Goal: Ask a question

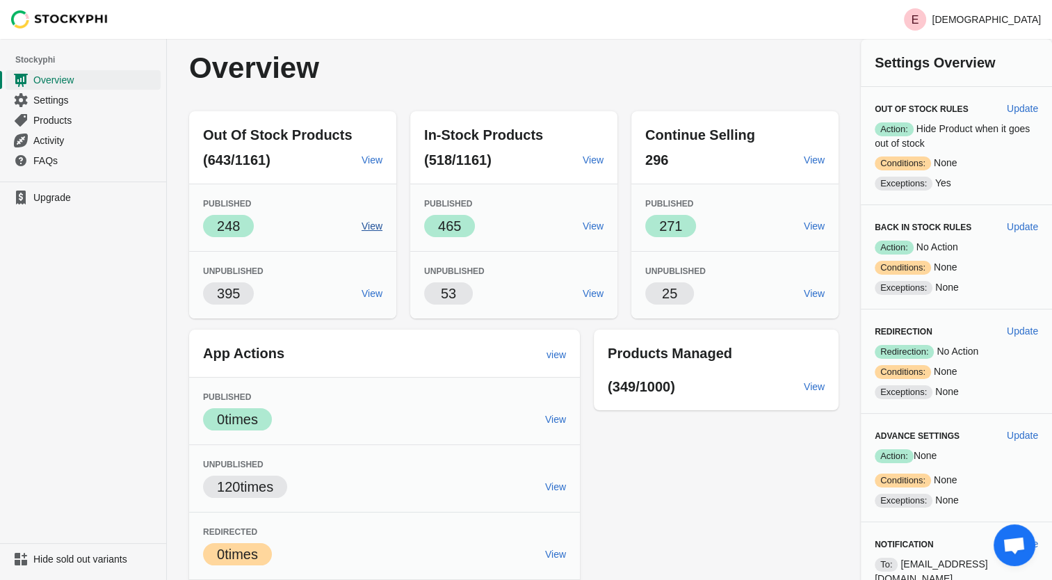
click at [364, 224] on span "View" at bounding box center [371, 225] width 21 height 11
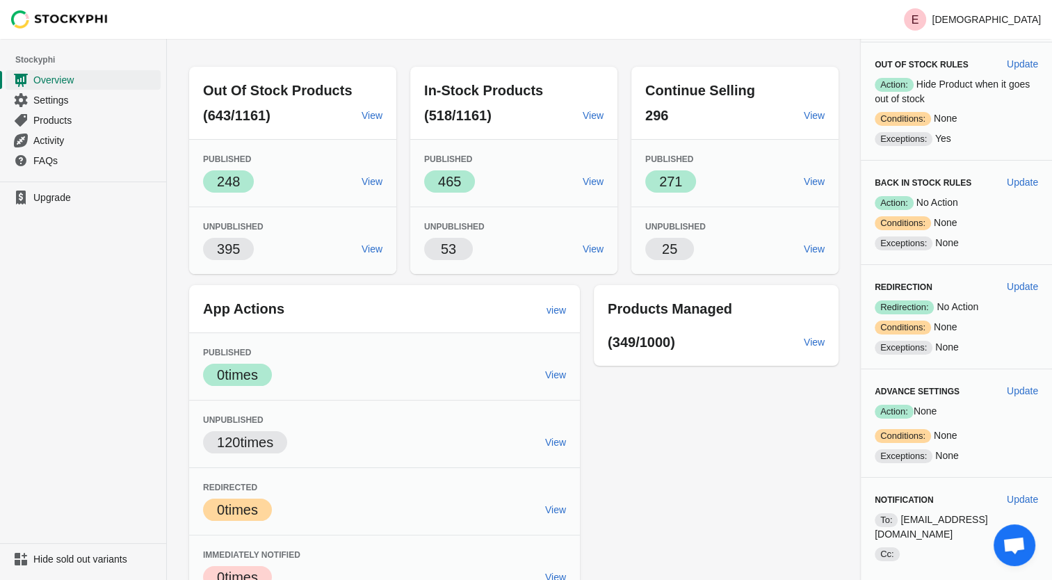
scroll to position [65, 0]
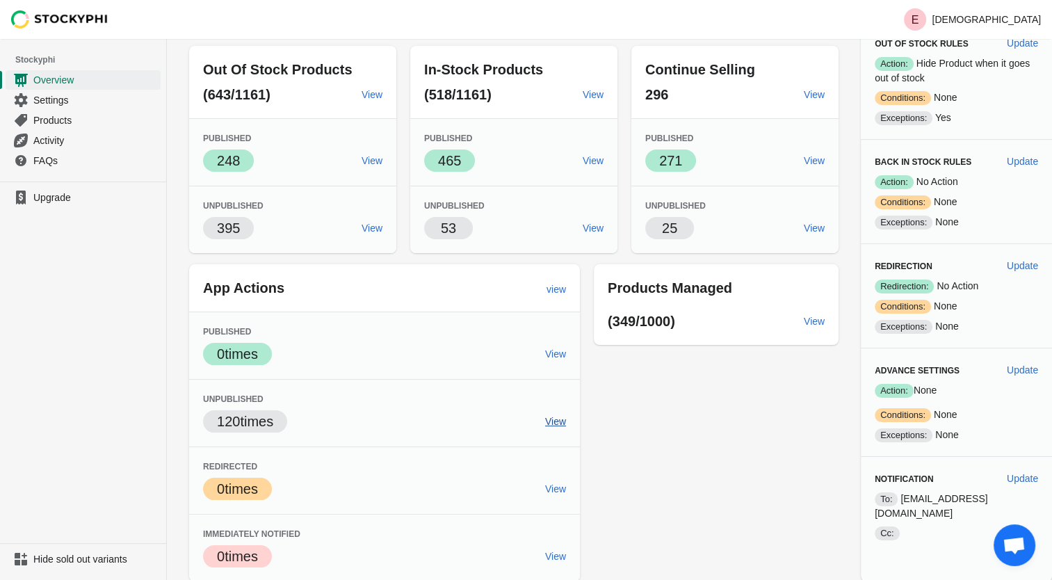
click at [556, 423] on span "View" at bounding box center [555, 421] width 21 height 11
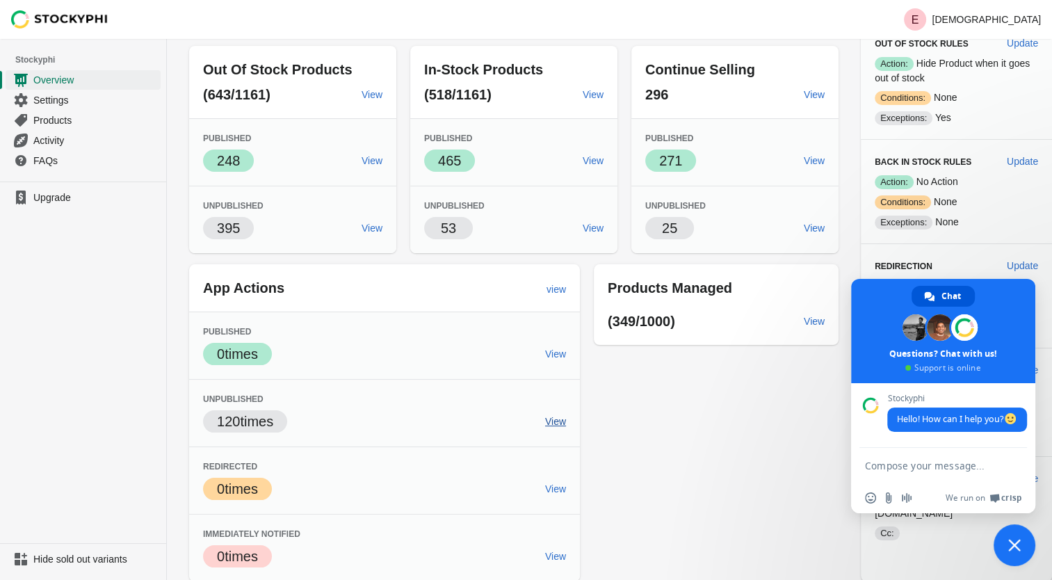
type textarea "HI I WANT TO PUBLISH ON WEBSITE PRODUCTS THAT ARE OUT OF STOCK"
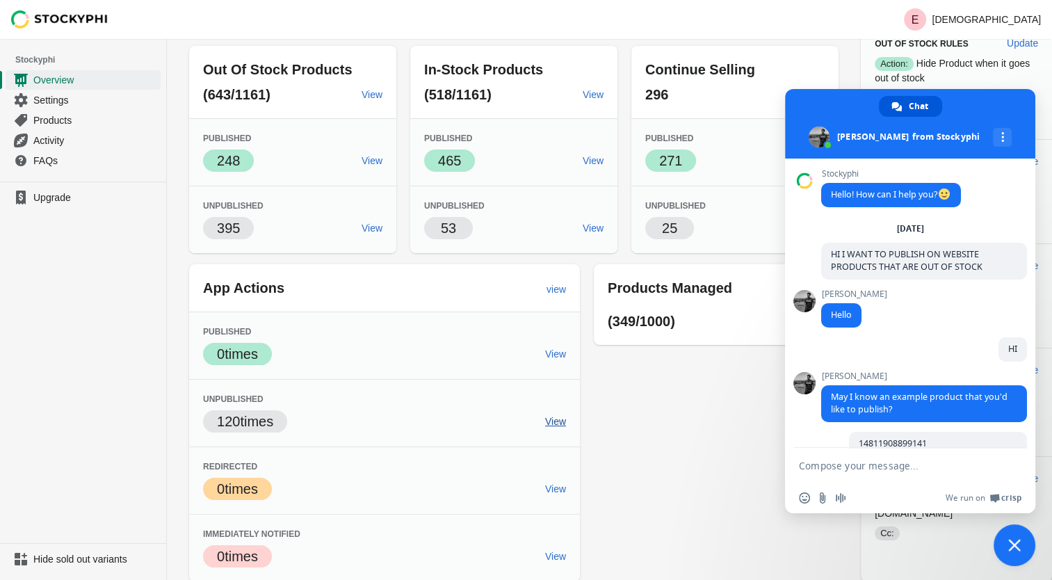
scroll to position [838, 0]
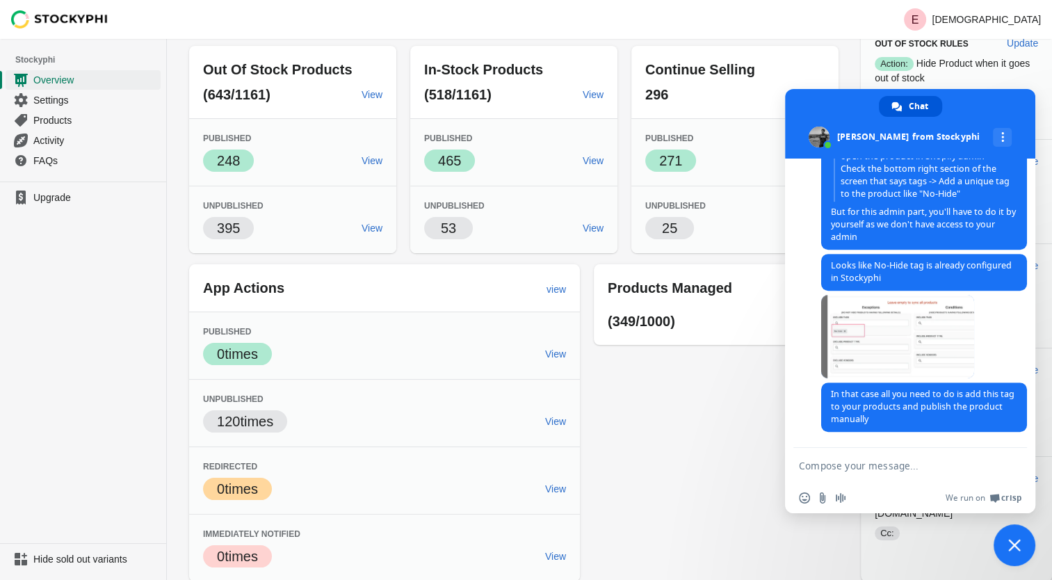
click at [843, 466] on textarea "Compose your message..." at bounding box center [895, 465] width 192 height 13
click at [1020, 555] on span "Close chat" at bounding box center [1014, 545] width 42 height 42
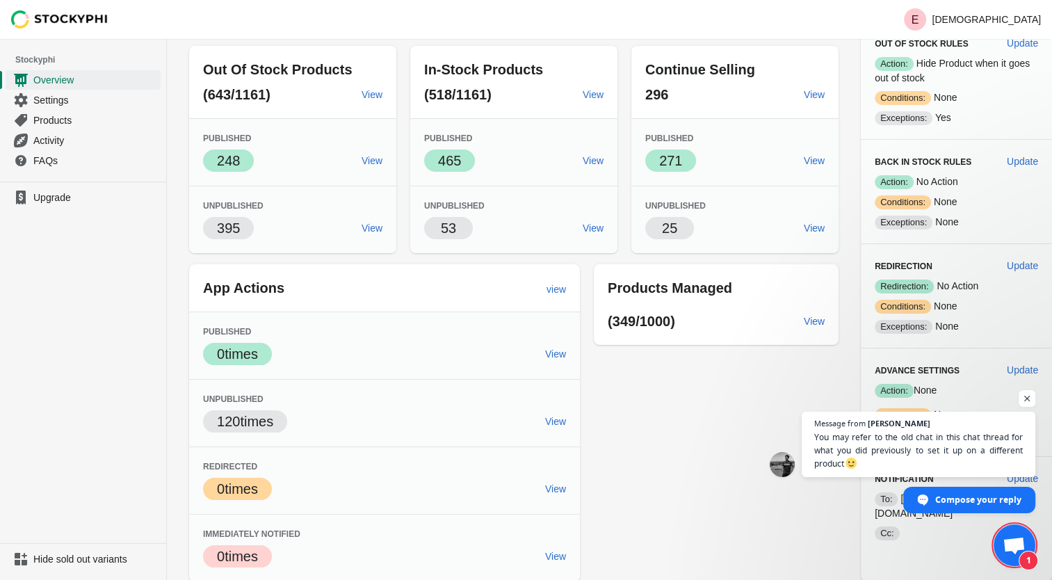
scroll to position [893, 0]
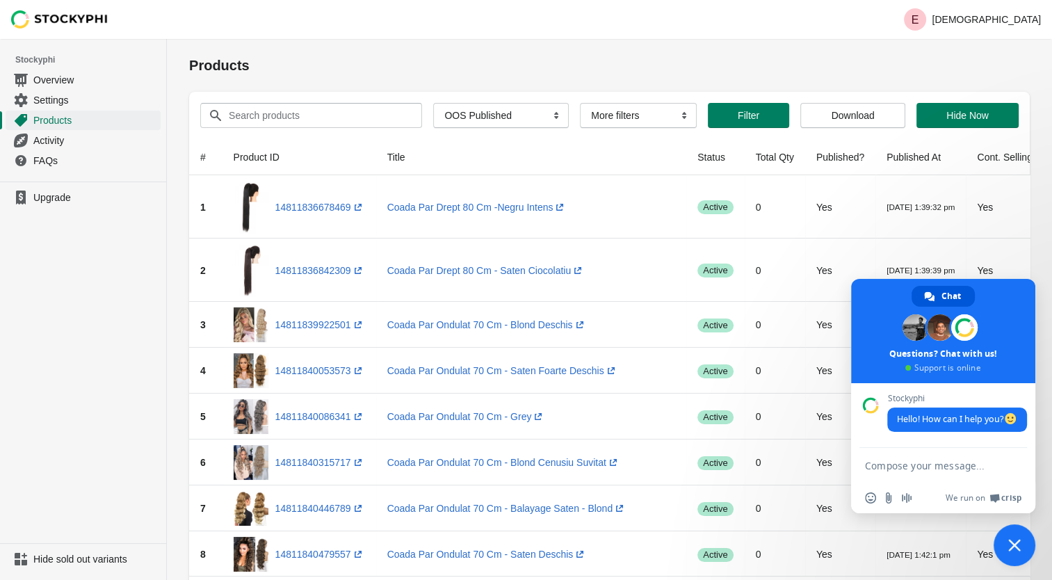
type textarea "HI I WANT TO PUBLISH ON WEBSITE PRODUCTS THAT ARE OUT OF STOCK"
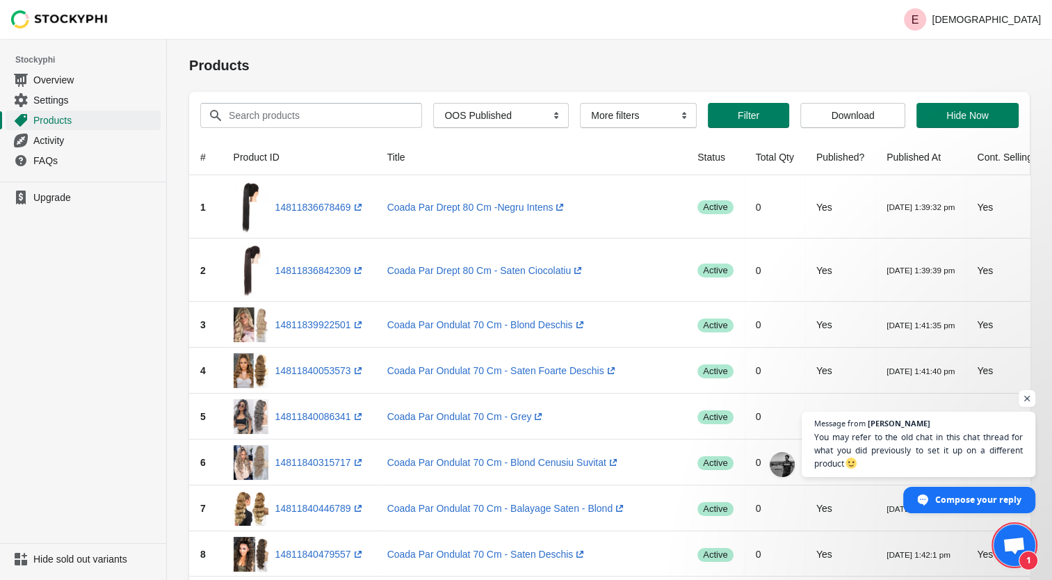
scroll to position [893, 0]
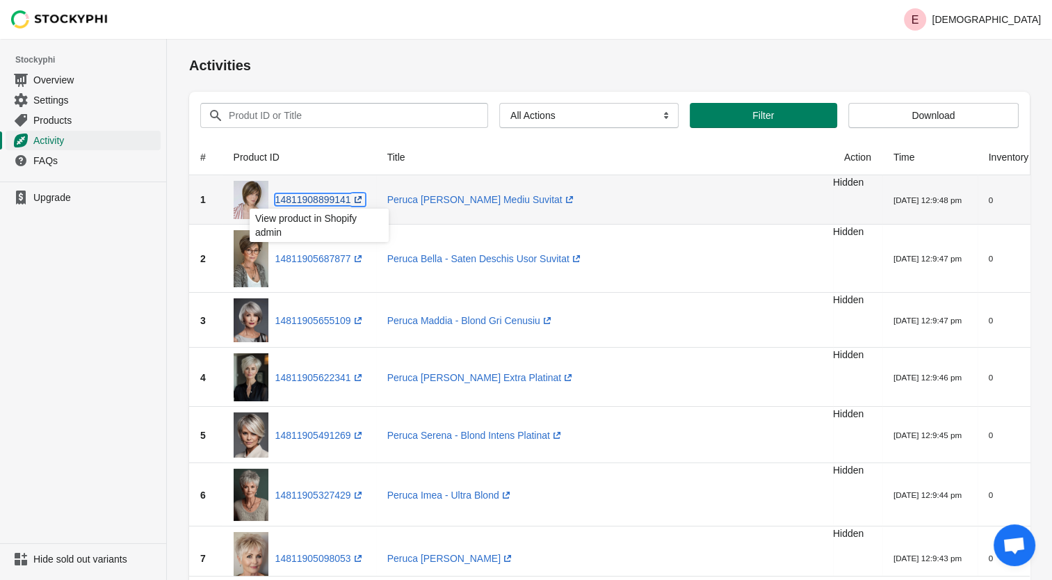
click at [336, 202] on link "14811908899141 (opens a new window)" at bounding box center [320, 199] width 90 height 11
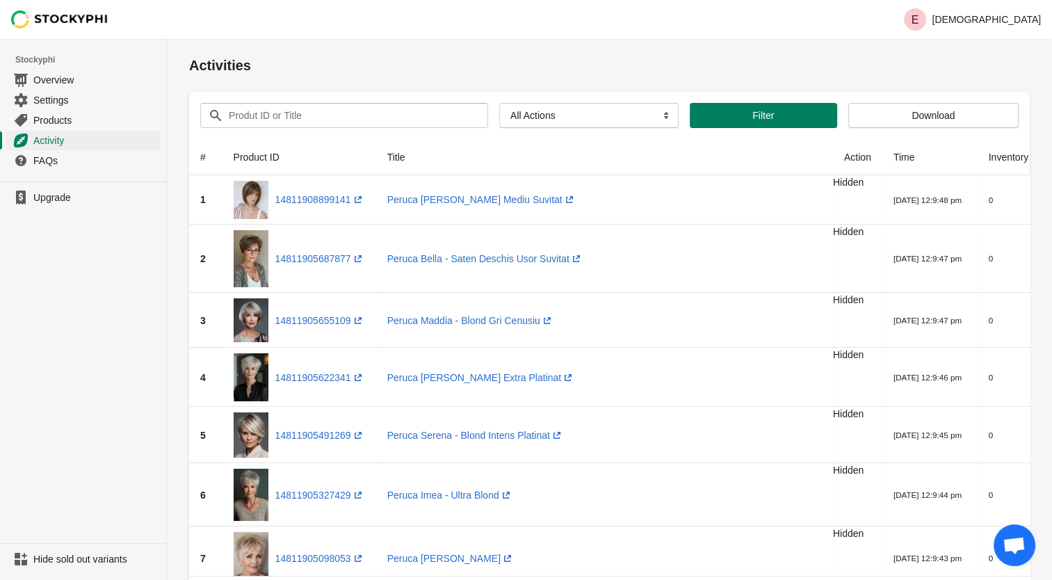
click at [1004, 546] on span "Open chat" at bounding box center [1013, 546] width 23 height 19
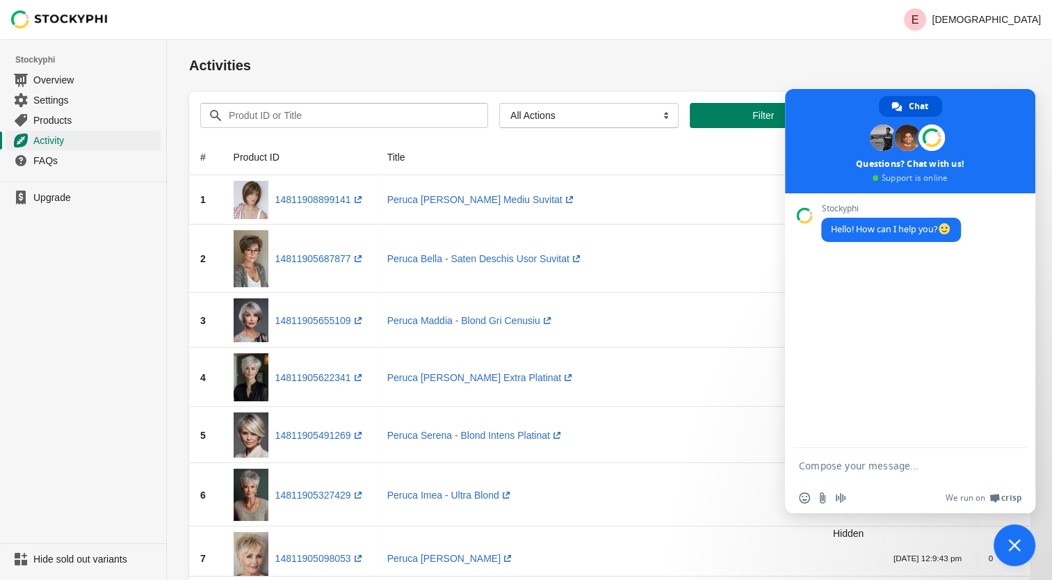
click at [889, 463] on textarea "Compose your message..." at bounding box center [895, 465] width 192 height 13
type textarea "HI I WANT TO PUBLISH ON WEBSITE PRODUCTS THAT ARE OUT OF STOCK"
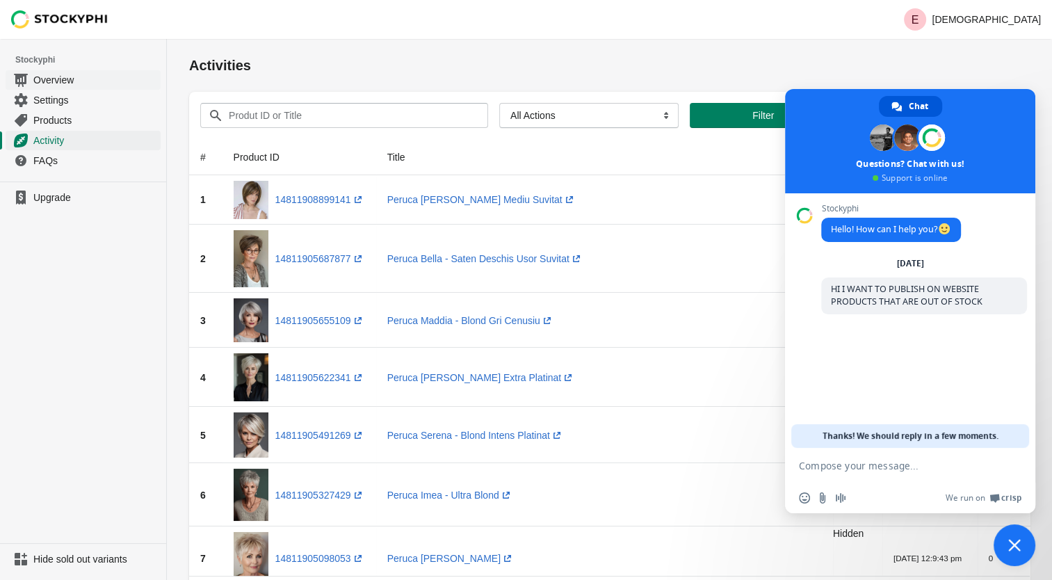
click at [58, 79] on span "Overview" at bounding box center [95, 80] width 124 height 14
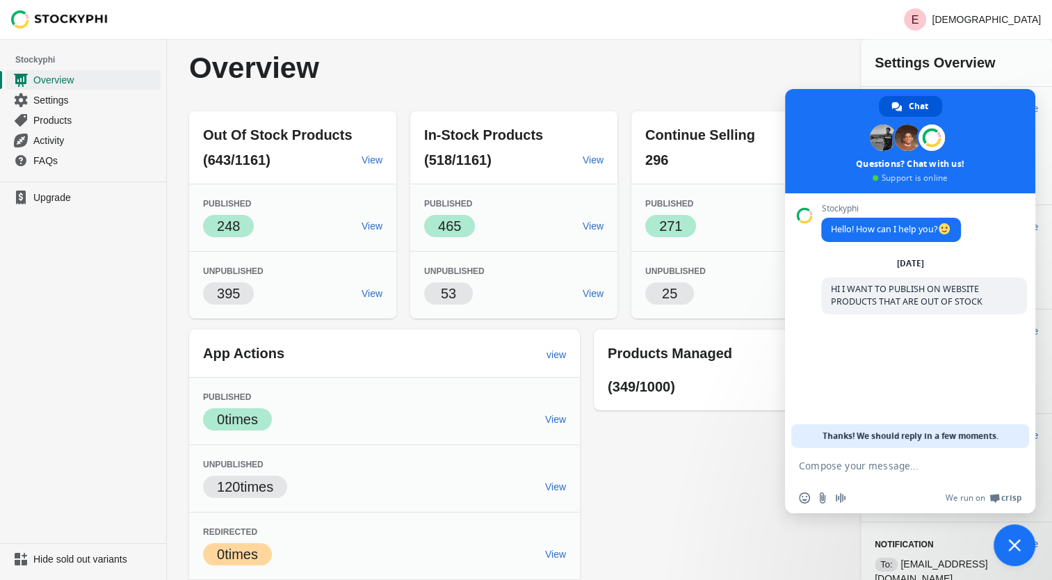
click at [1009, 550] on span "Close chat" at bounding box center [1014, 545] width 13 height 13
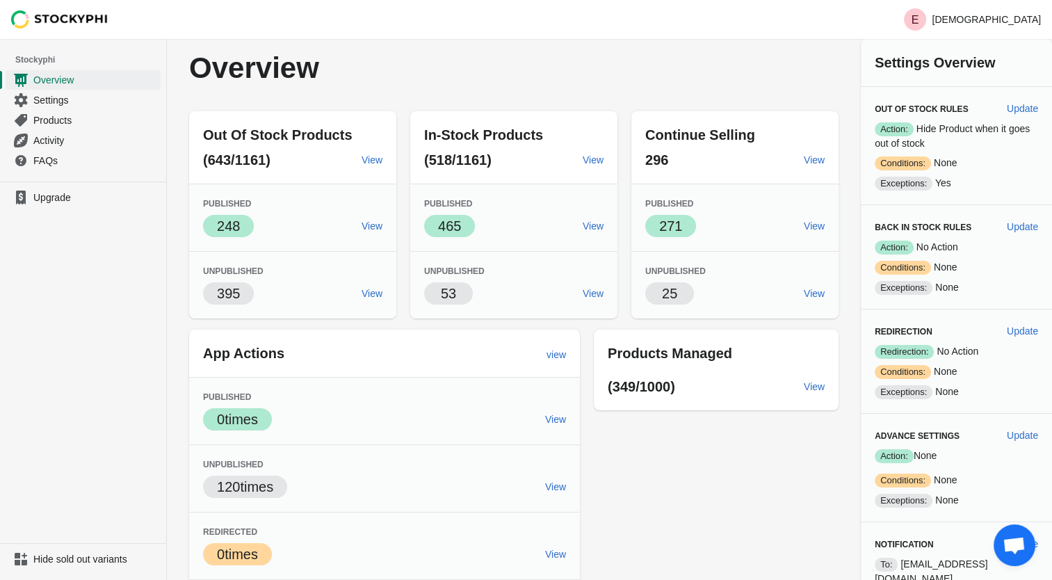
click at [1011, 540] on span "Open chat" at bounding box center [1013, 546] width 23 height 19
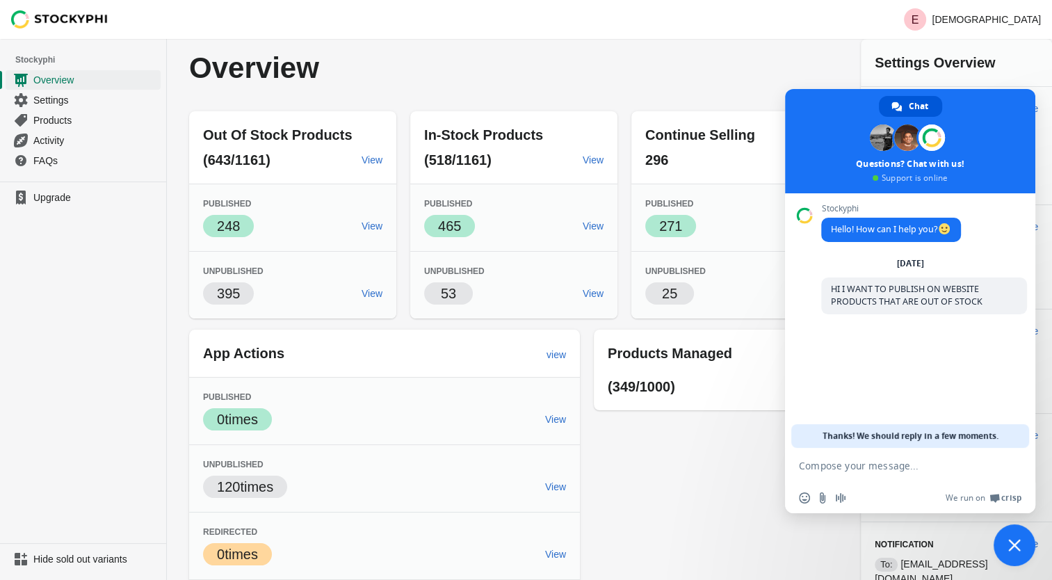
click at [1012, 541] on span "Close chat" at bounding box center [1014, 545] width 13 height 13
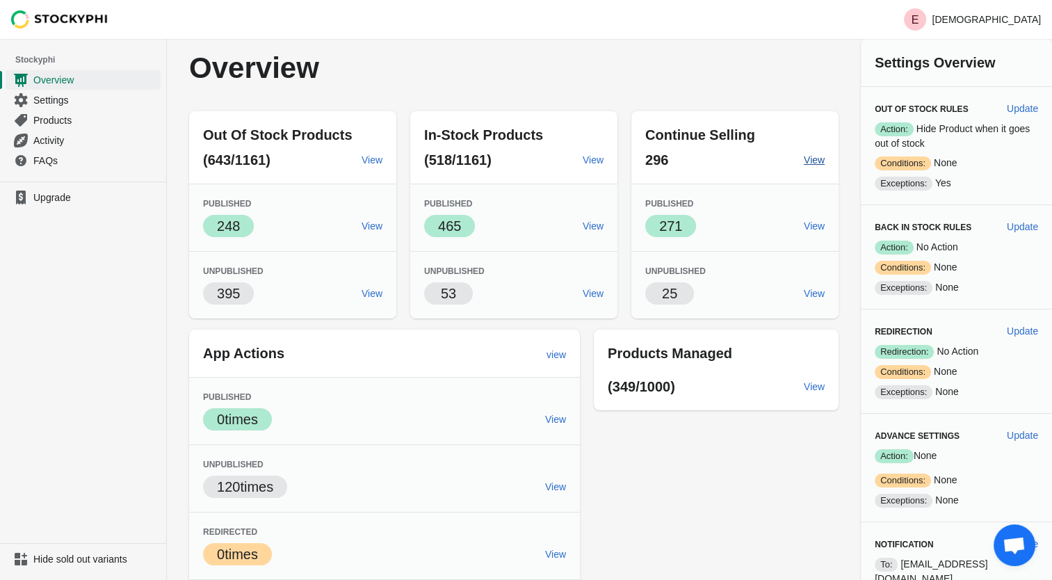
click at [812, 157] on span "View" at bounding box center [813, 159] width 21 height 11
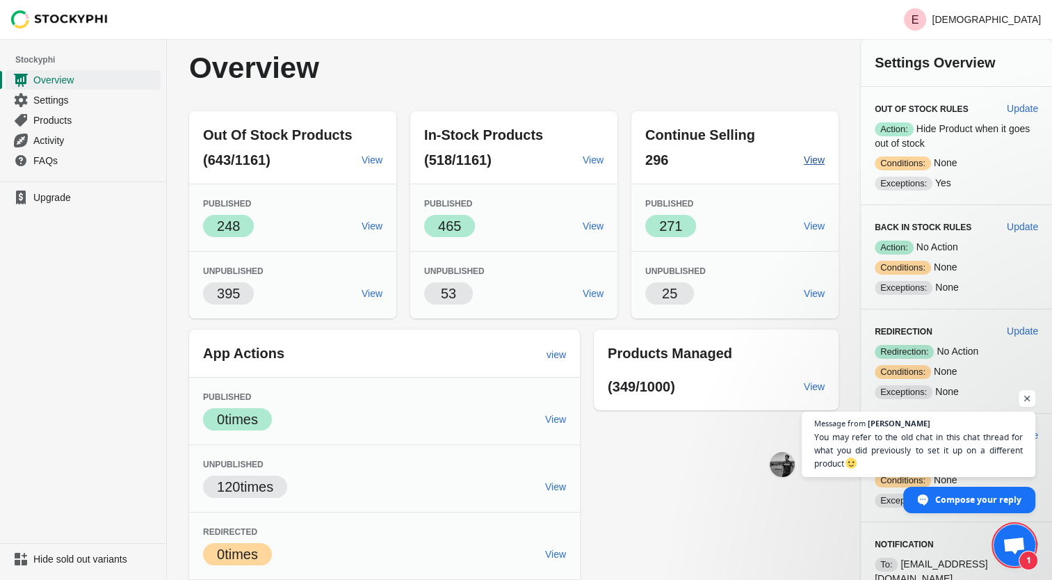
scroll to position [893, 0]
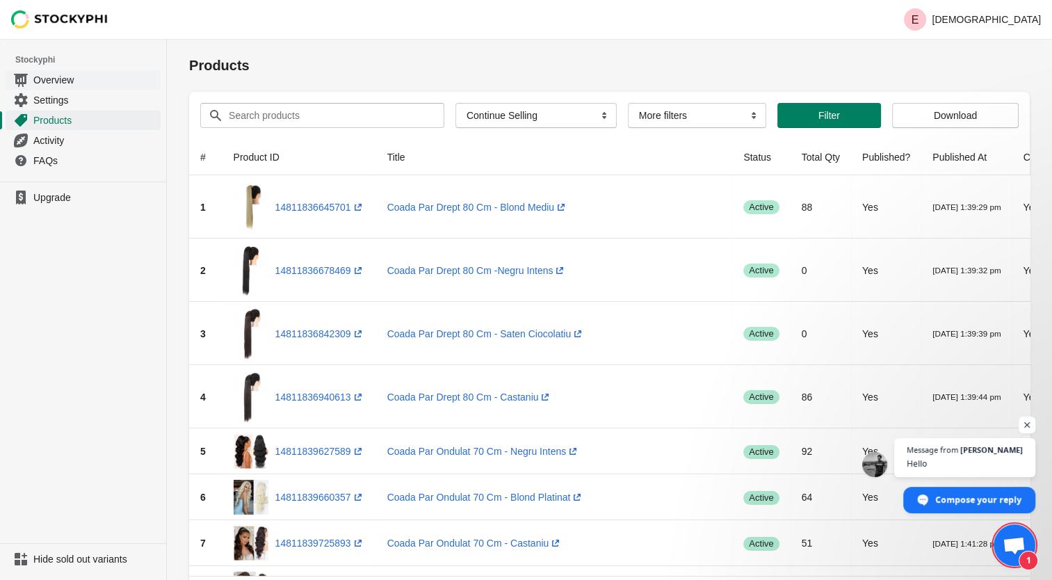
click at [76, 79] on span "Overview" at bounding box center [95, 80] width 124 height 14
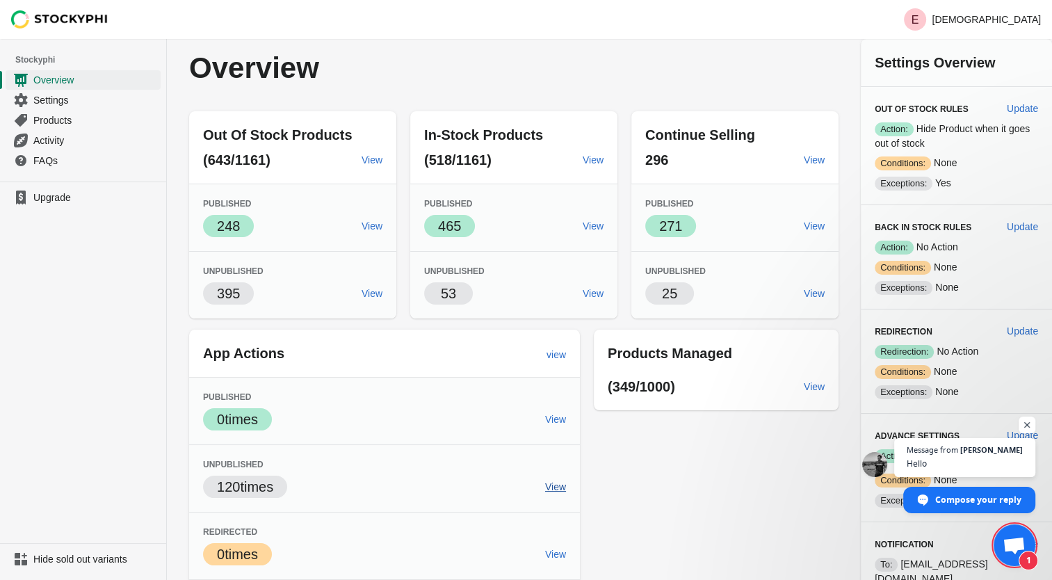
click at [556, 486] on span "View" at bounding box center [555, 486] width 21 height 11
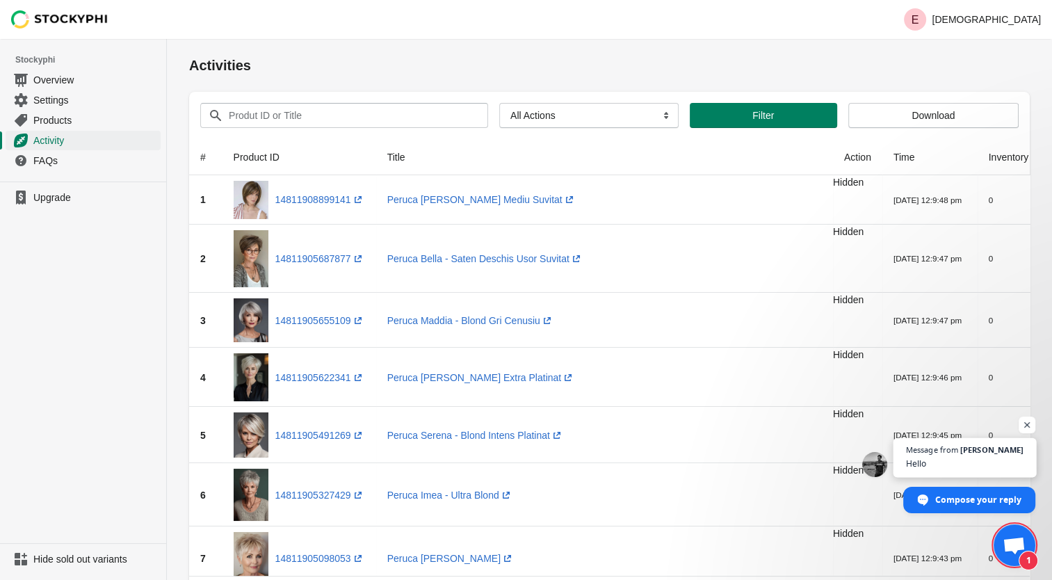
click at [979, 461] on span "Hello" at bounding box center [965, 463] width 118 height 13
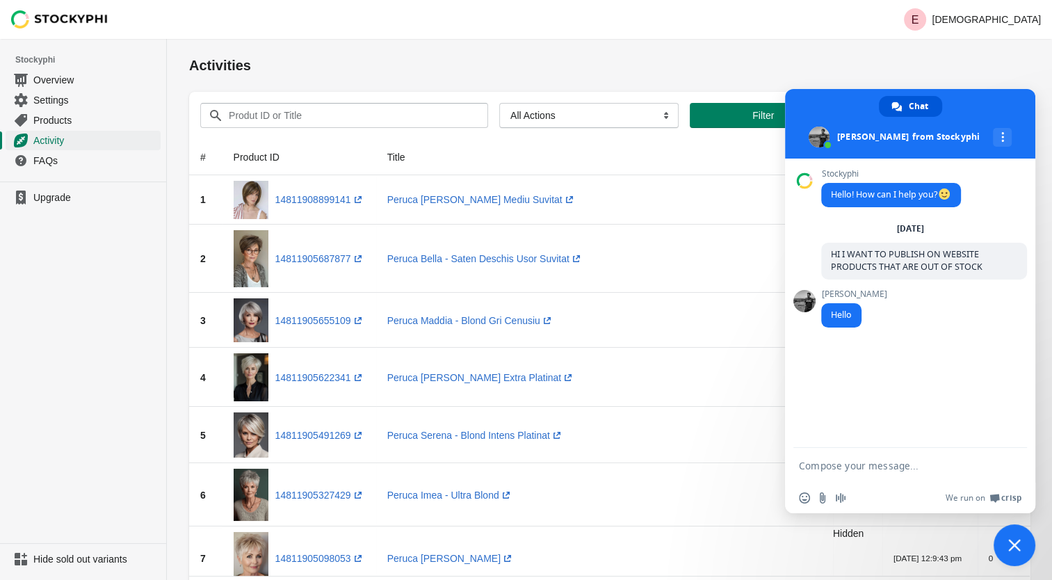
click at [840, 474] on form at bounding box center [895, 467] width 192 height 38
click at [846, 461] on textarea "Compose your message..." at bounding box center [895, 465] width 192 height 13
type textarea "HI"
click at [531, 124] on select "All Actions Hide Products Show Products Redirect Products Send Notification" at bounding box center [588, 115] width 179 height 25
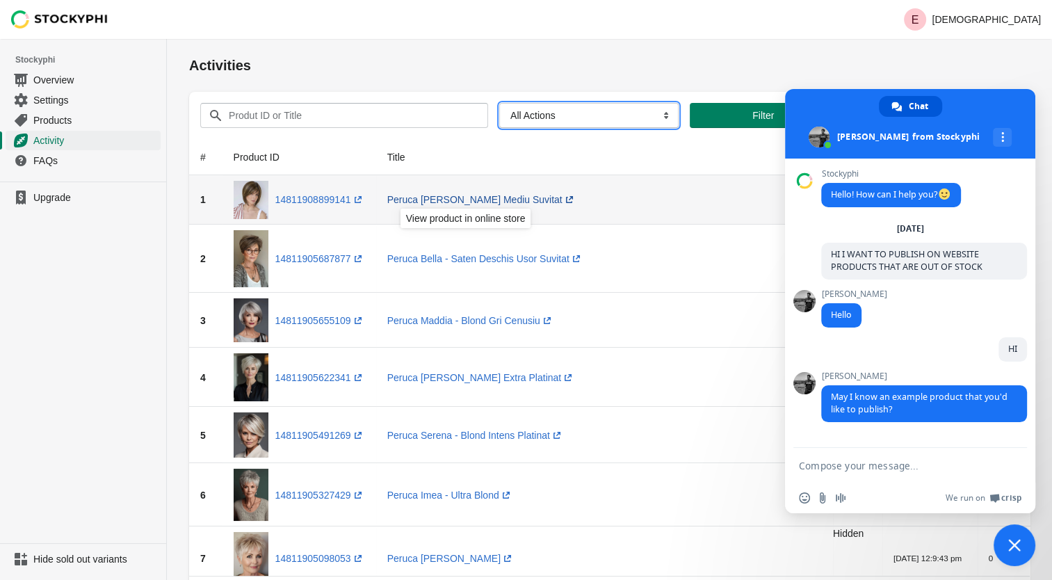
select select "redirect_product"
click at [499, 103] on select "All Actions Hide Products Show Products Redirect Products Send Notification" at bounding box center [588, 115] width 179 height 25
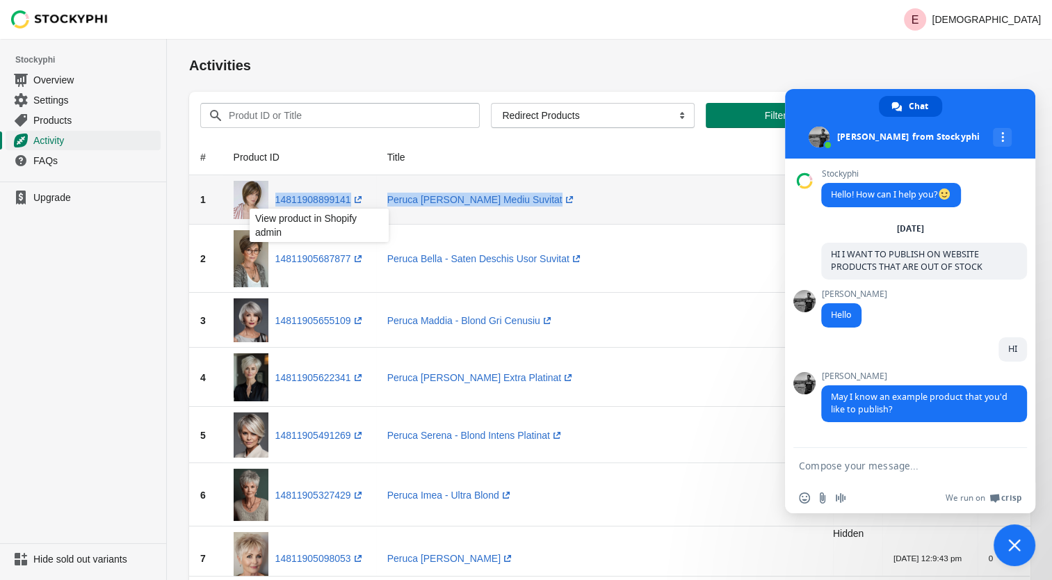
drag, startPoint x: 587, startPoint y: 197, endPoint x: 268, endPoint y: 202, distance: 319.1
click at [268, 202] on tr "1 14811908899141 (opens a new window) Peruca [PERSON_NAME] Mediu Suvitat (opens…" at bounding box center [751, 199] width 1125 height 49
copy tr "14811908899141 (opens a new window) Peruca [PERSON_NAME] Mediu Suvitat (opens a…"
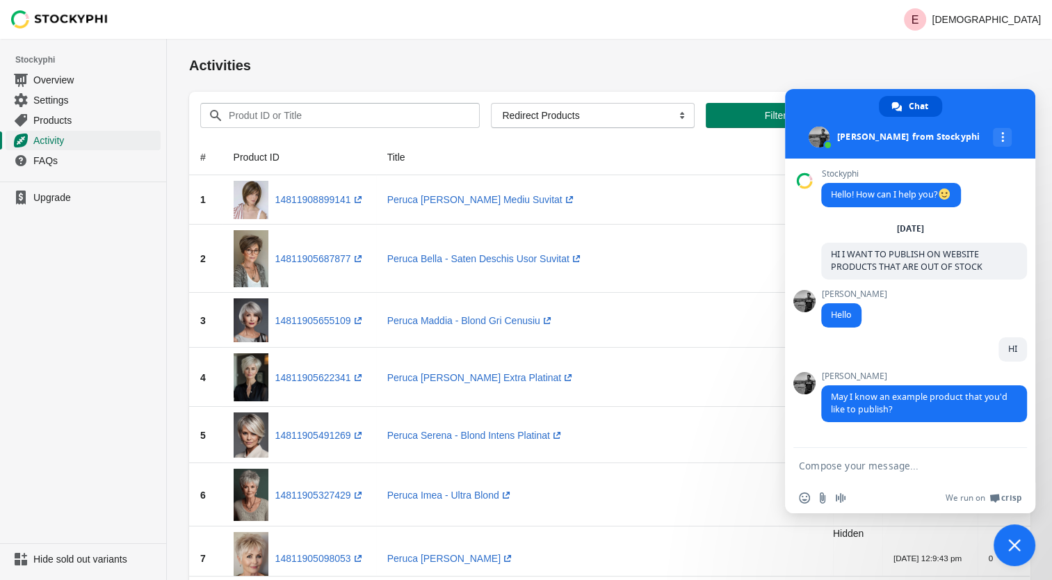
click at [853, 460] on textarea "Compose your message..." at bounding box center [895, 465] width 192 height 13
paste textarea "14811908899141 (opens a new window) Peruca [PERSON_NAME] Mediu Suvitat (opens a…"
type textarea "14811908899141 (opens a new window) Peruca [PERSON_NAME] Mediu Suvitat (opens a…"
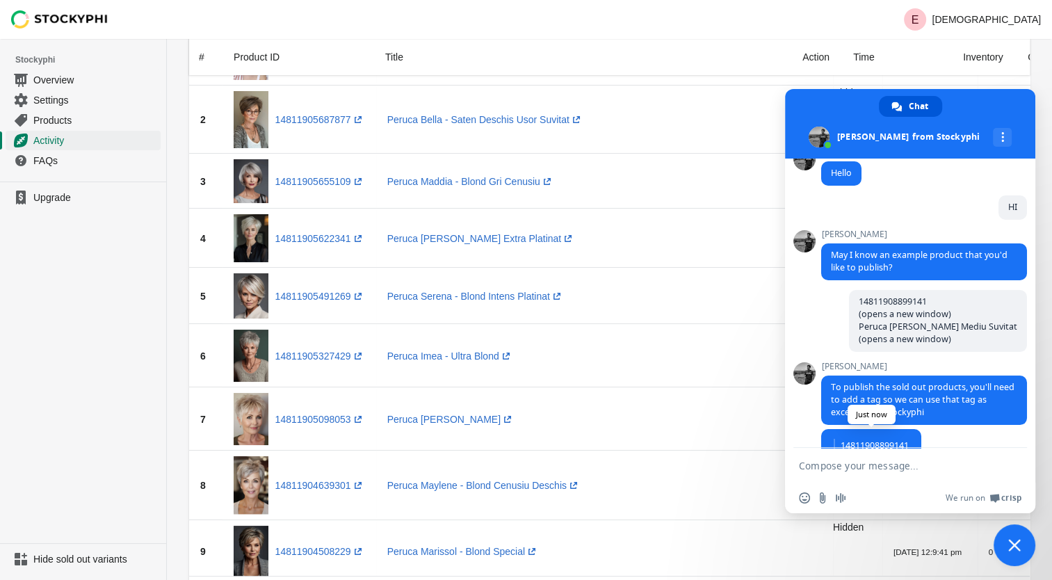
scroll to position [195, 0]
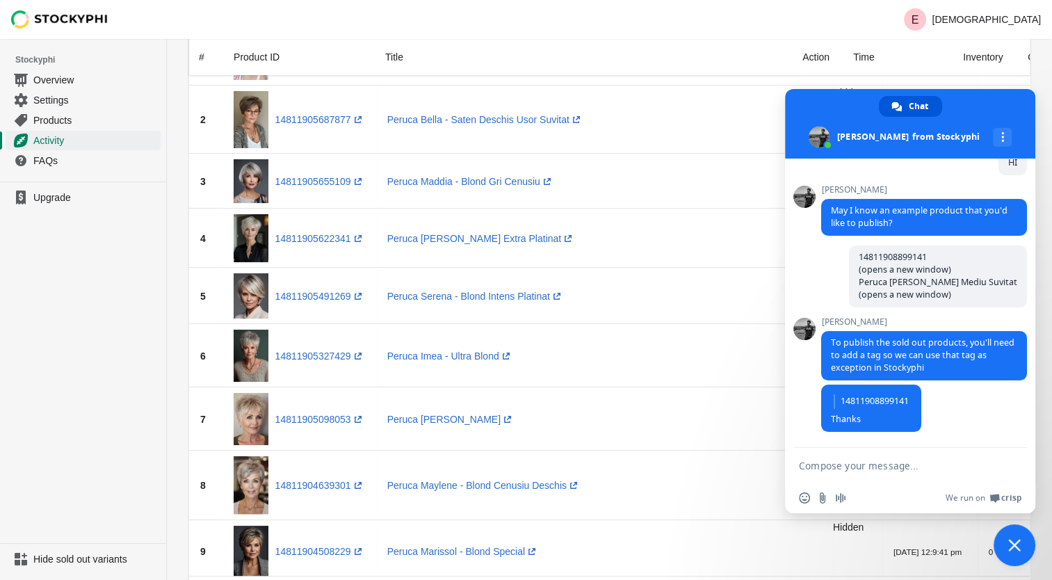
click at [875, 468] on textarea "Compose your message..." at bounding box center [895, 465] width 192 height 13
type textarea "HOW TO DO"
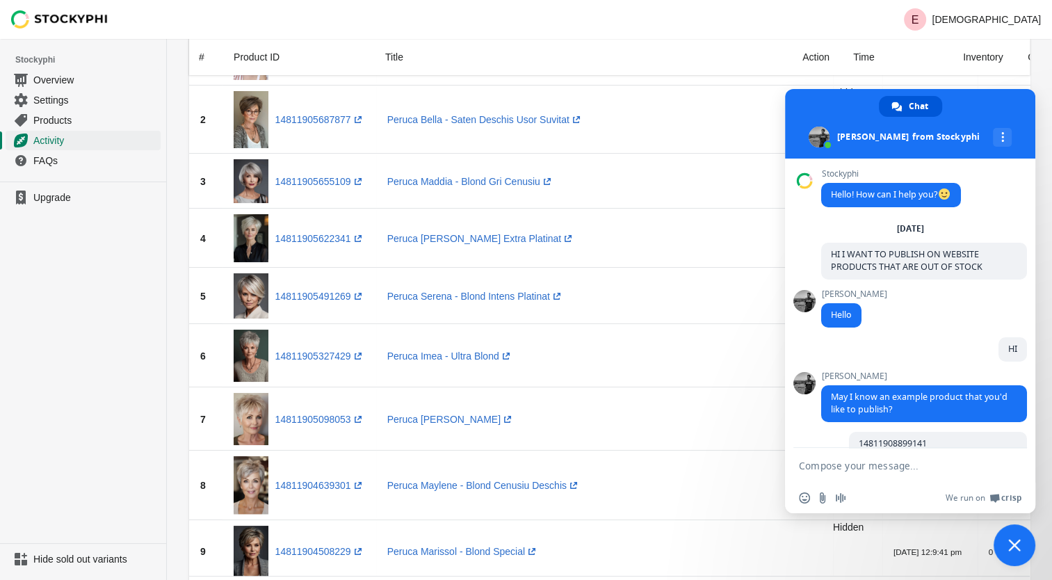
scroll to position [229, 0]
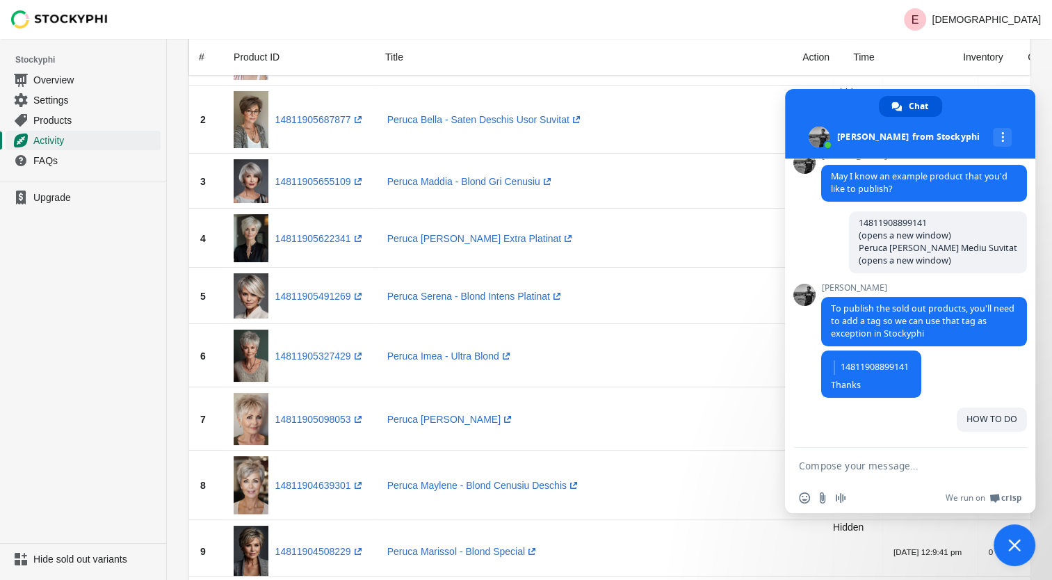
click at [642, 44] on div "Title" at bounding box center [582, 57] width 417 height 36
click at [1012, 536] on span "Close chat" at bounding box center [1014, 545] width 42 height 42
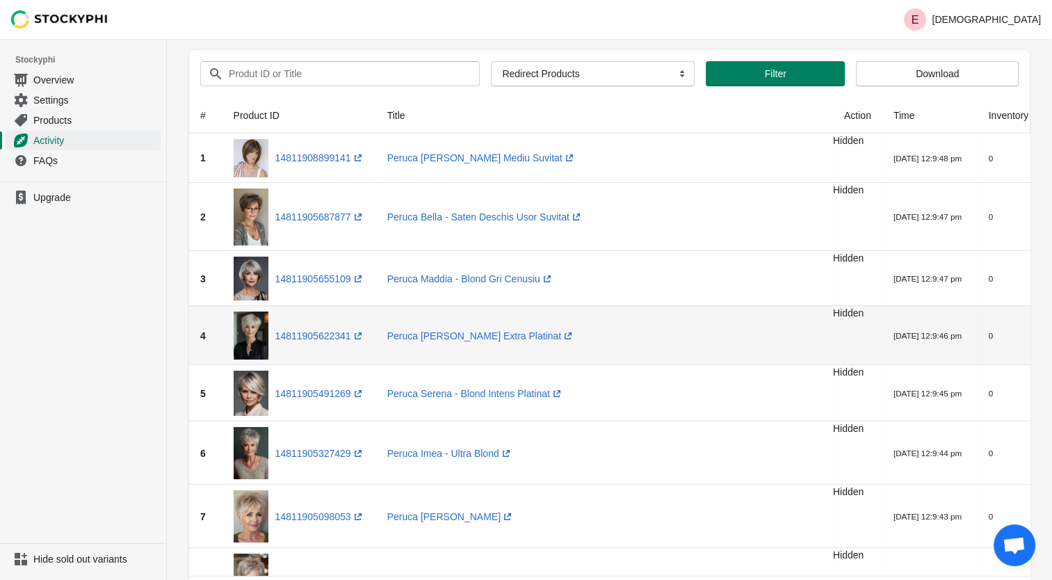
scroll to position [0, 0]
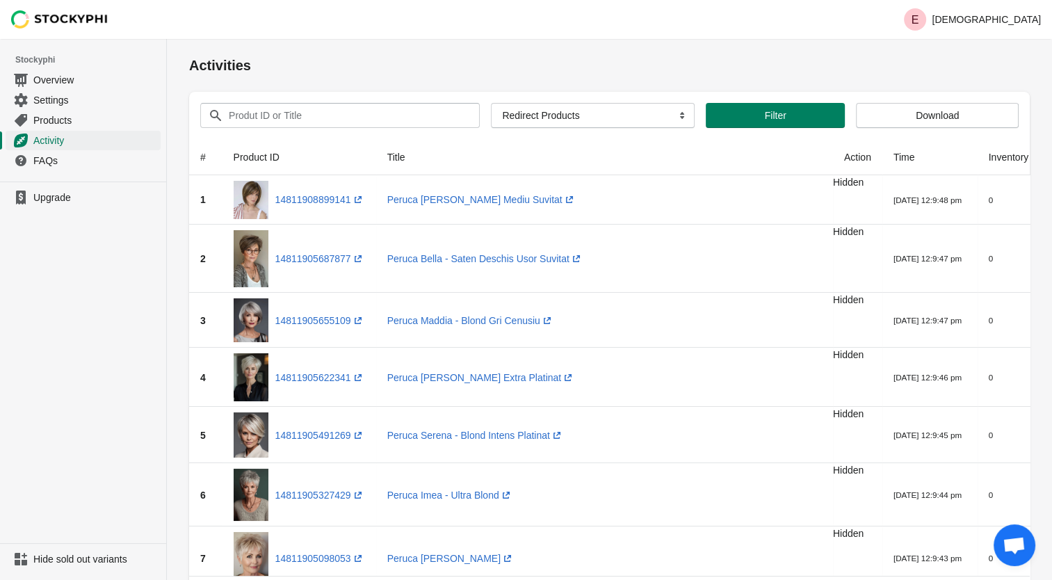
click at [1011, 542] on span "Open chat" at bounding box center [1013, 546] width 23 height 19
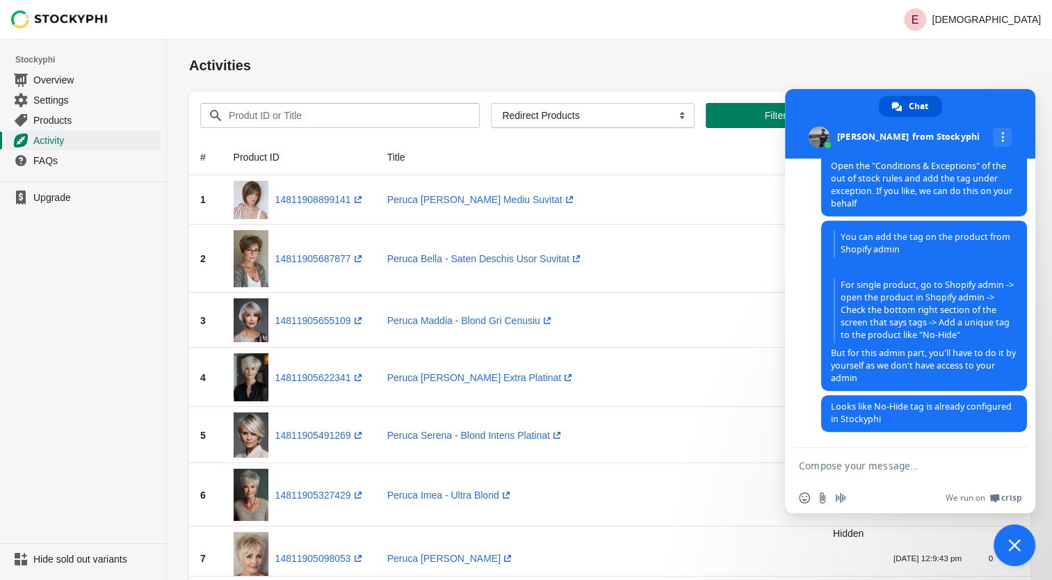
scroll to position [783, 0]
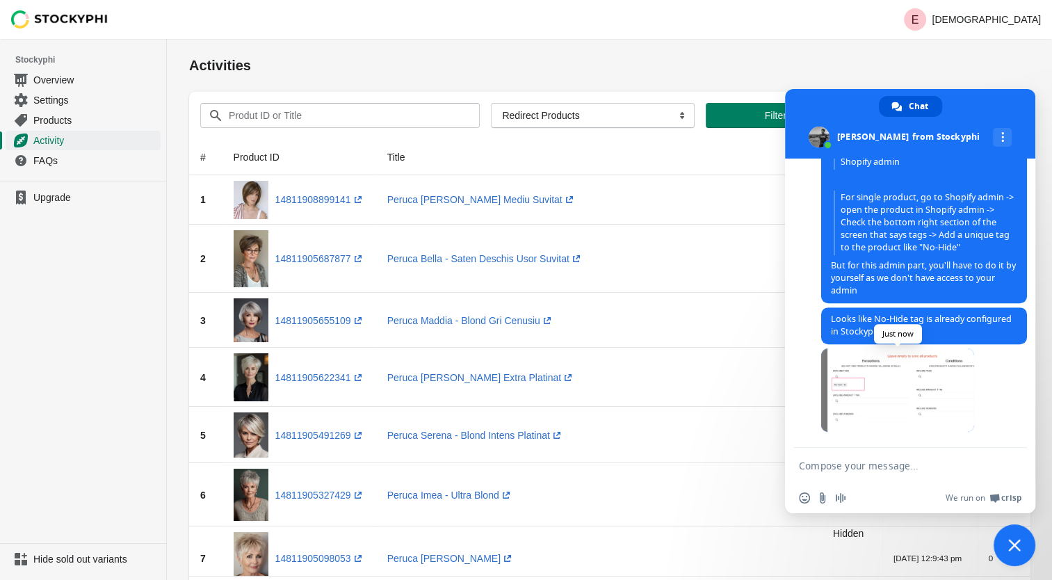
click at [865, 393] on span at bounding box center [897, 389] width 153 height 83
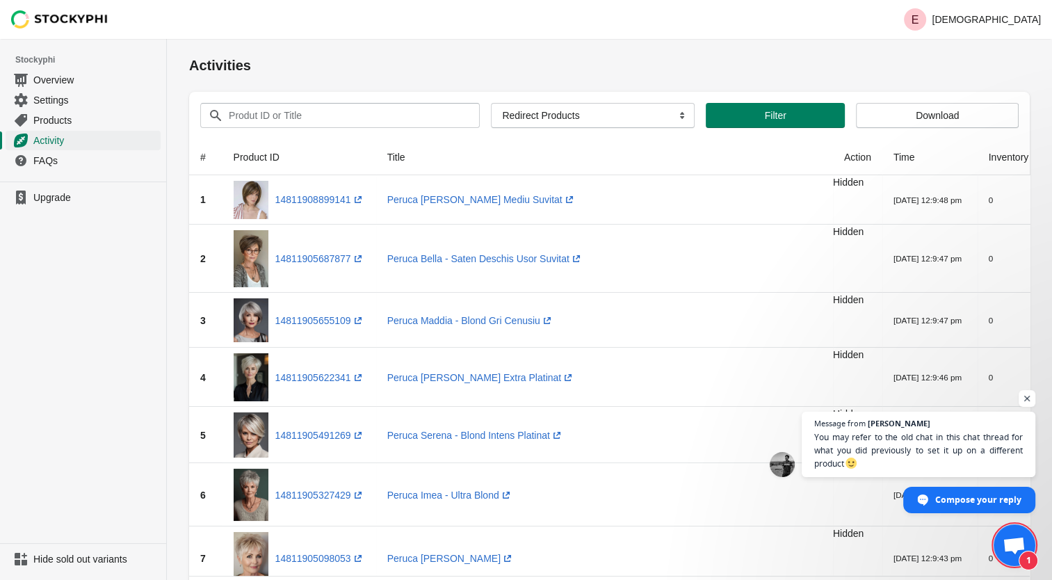
scroll to position [893, 0]
